Goal: Check status: Check status

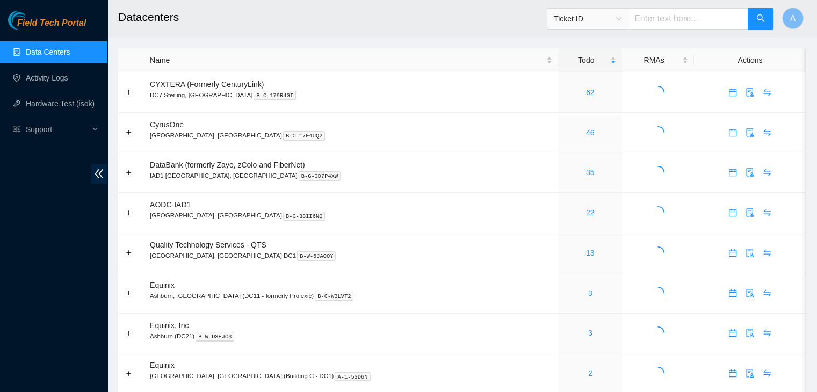
click at [672, 17] on input "text" at bounding box center [688, 18] width 120 height 21
paste input "B-V-5T47V3J"
type input "B-V-5T47V3J"
click at [758, 15] on icon "search" at bounding box center [760, 18] width 9 height 9
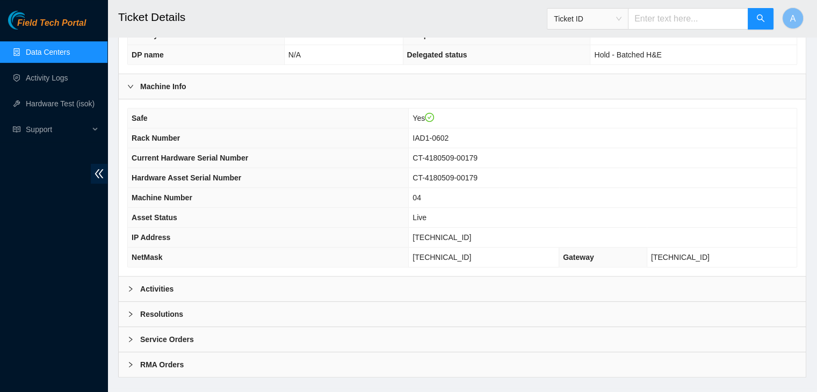
scroll to position [319, 0]
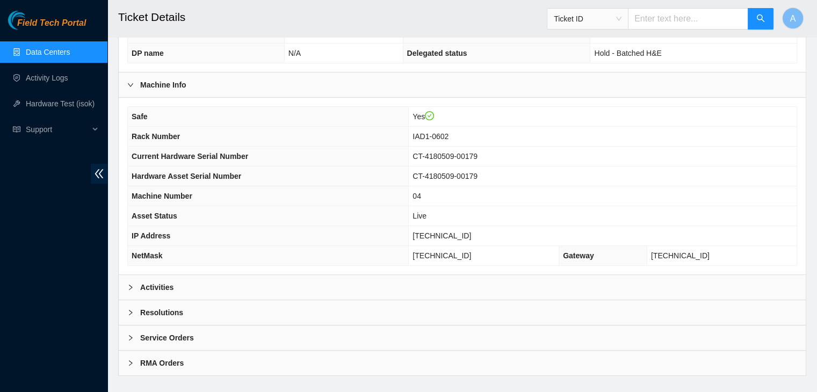
click at [397, 277] on div "Activities" at bounding box center [462, 287] width 687 height 25
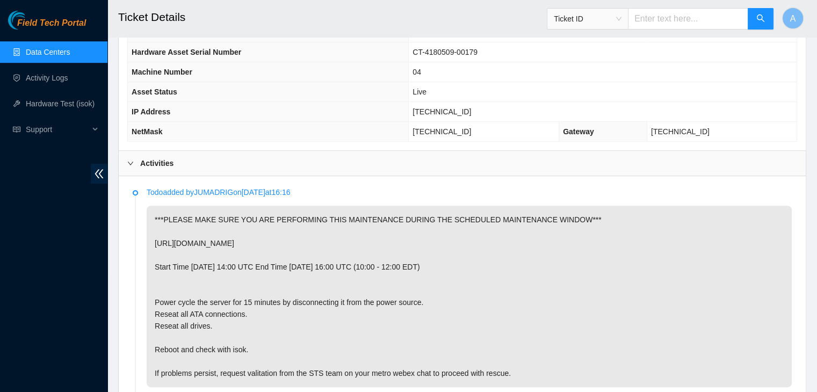
scroll to position [442, 0]
